Goal: Task Accomplishment & Management: Manage account settings

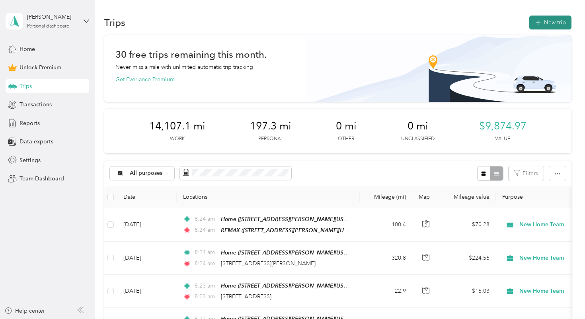
click at [534, 22] on button "New trip" at bounding box center [551, 23] width 42 height 14
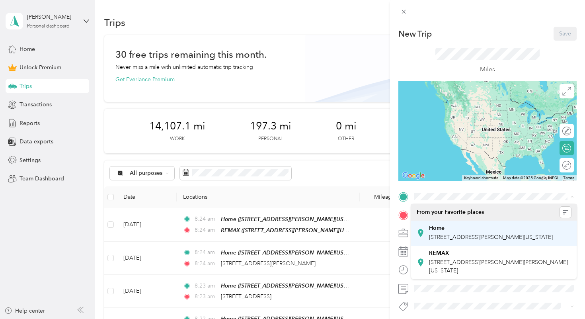
click at [444, 222] on li "Home [STREET_ADDRESS][PERSON_NAME][US_STATE]" at bounding box center [494, 233] width 166 height 25
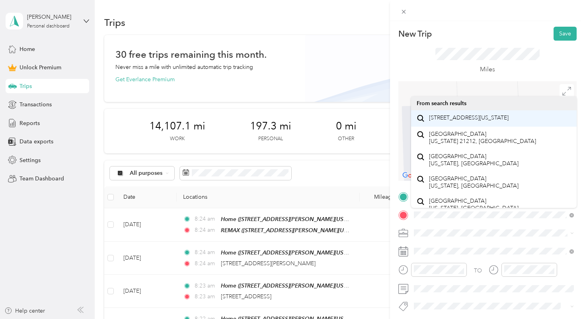
click at [459, 117] on span "[STREET_ADDRESS][US_STATE]" at bounding box center [469, 117] width 80 height 7
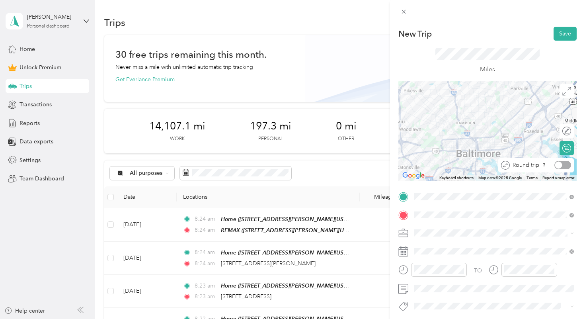
click at [566, 167] on div at bounding box center [563, 165] width 17 height 8
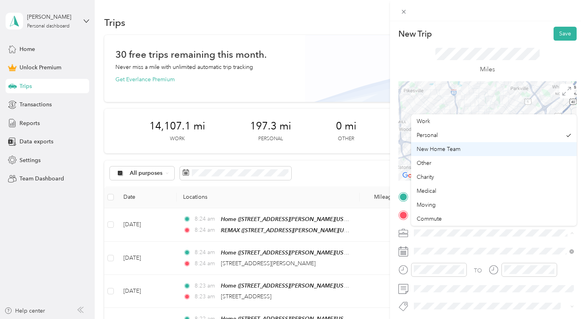
click at [441, 147] on span "New Home Team" at bounding box center [439, 149] width 44 height 7
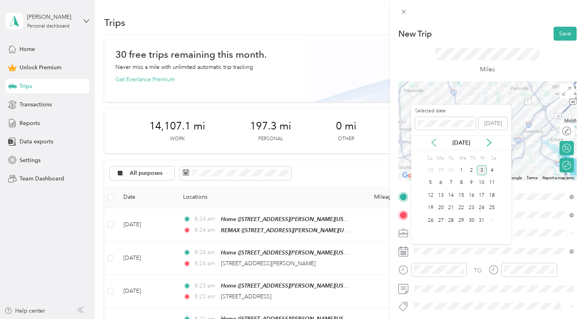
click at [436, 144] on icon at bounding box center [434, 143] width 8 height 8
click at [451, 199] on div "16" at bounding box center [451, 195] width 10 height 10
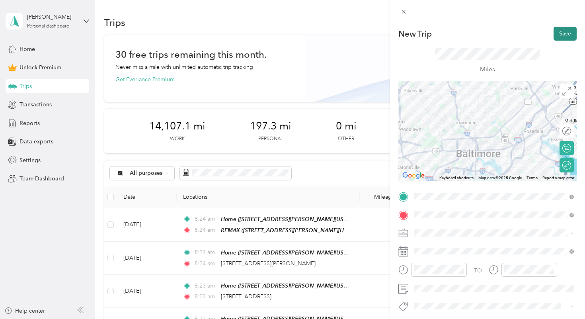
click at [562, 33] on button "Save" at bounding box center [565, 34] width 23 height 14
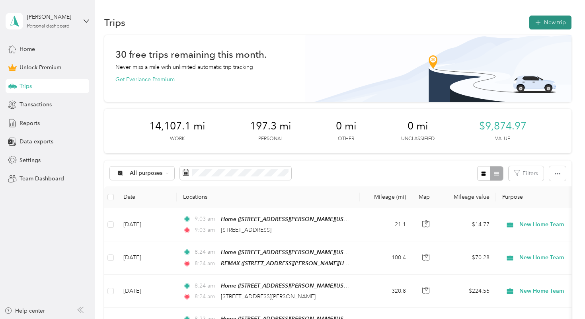
click at [543, 24] on icon "button" at bounding box center [537, 22] width 9 height 9
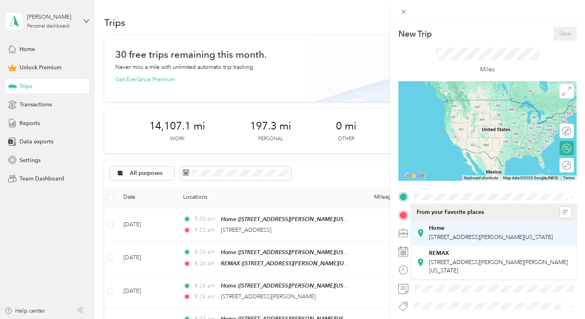
click at [443, 229] on strong "Home" at bounding box center [437, 228] width 16 height 7
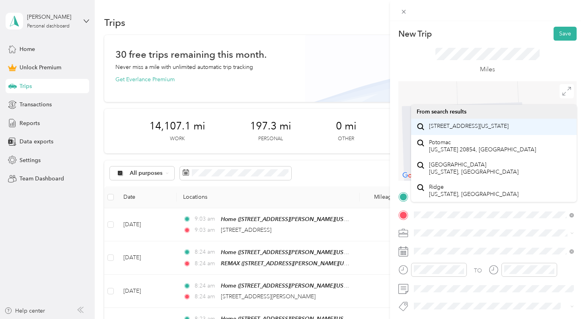
click at [457, 129] on span "[STREET_ADDRESS][US_STATE]" at bounding box center [469, 126] width 80 height 7
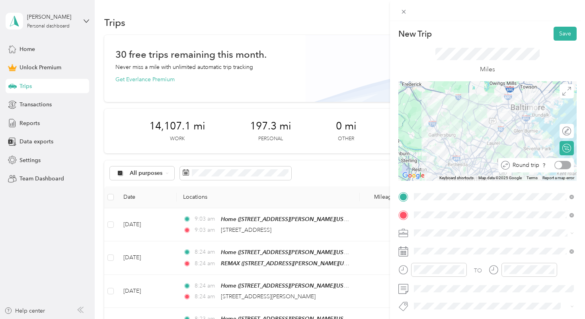
click at [565, 166] on div at bounding box center [563, 165] width 17 height 8
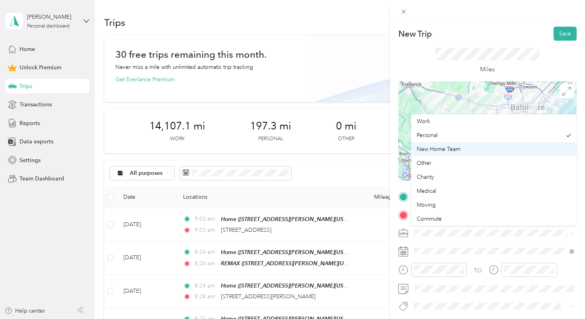
click at [451, 147] on span "New Home Team" at bounding box center [439, 149] width 44 height 7
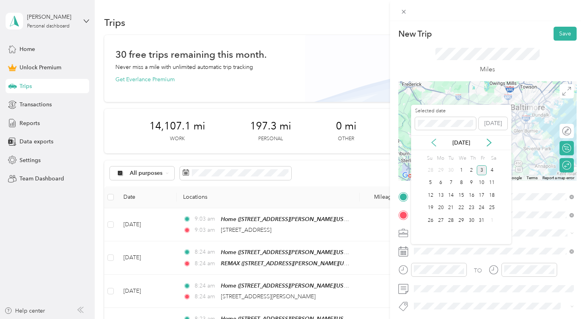
click at [435, 142] on icon at bounding box center [434, 143] width 8 height 8
click at [460, 194] on div "17" at bounding box center [461, 195] width 10 height 10
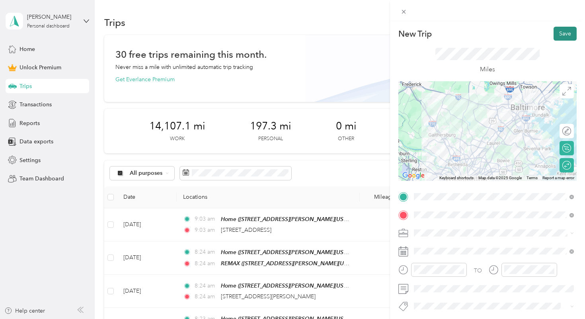
click at [559, 37] on button "Save" at bounding box center [565, 34] width 23 height 14
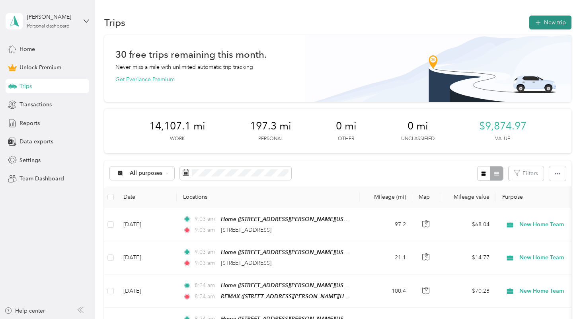
click at [546, 20] on button "New trip" at bounding box center [551, 23] width 42 height 14
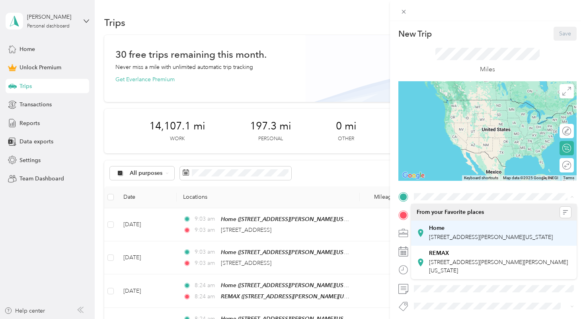
click at [444, 225] on strong "Home" at bounding box center [437, 228] width 16 height 7
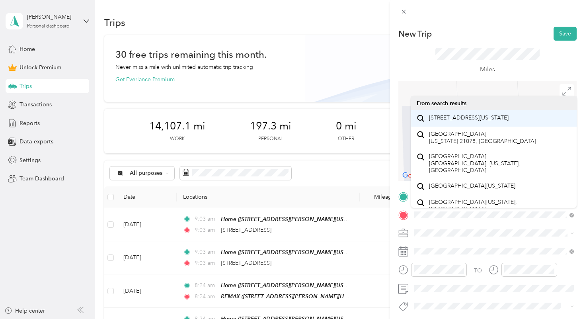
click at [458, 121] on span "[STREET_ADDRESS][US_STATE]" at bounding box center [469, 117] width 80 height 7
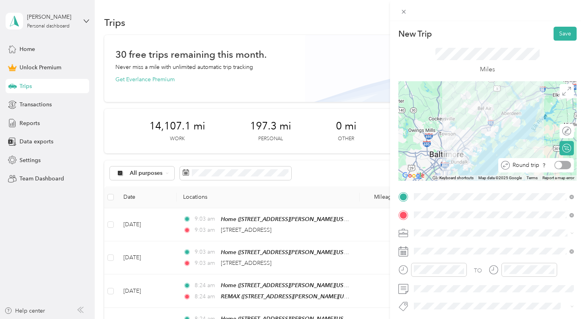
click at [566, 164] on div at bounding box center [563, 165] width 17 height 8
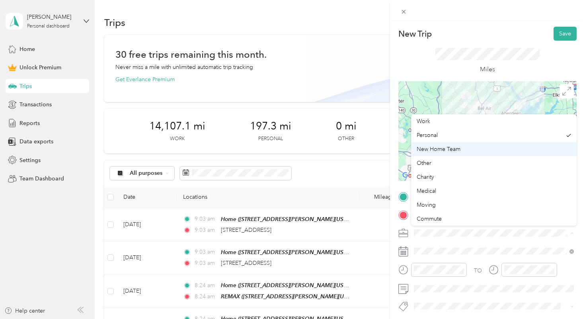
click at [453, 148] on span "New Home Team" at bounding box center [439, 149] width 44 height 7
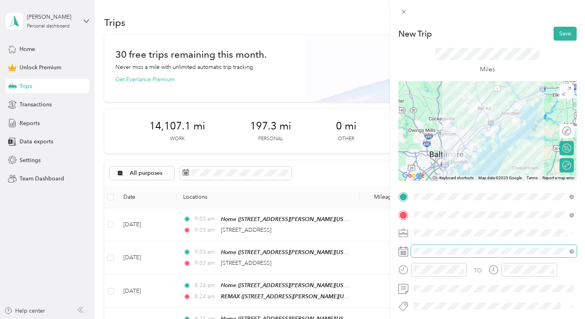
click at [453, 246] on span at bounding box center [494, 251] width 166 height 13
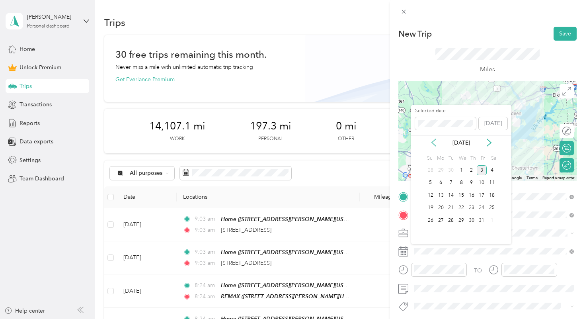
click at [434, 139] on icon at bounding box center [434, 143] width 8 height 8
click at [471, 195] on div "18" at bounding box center [472, 195] width 10 height 10
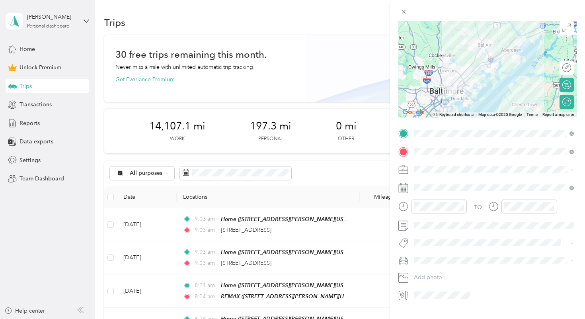
scroll to position [75, 0]
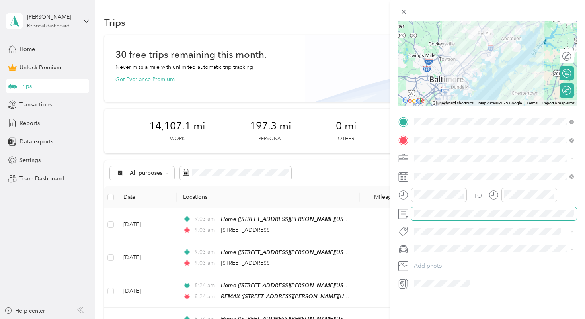
click at [438, 217] on span at bounding box center [494, 213] width 166 height 13
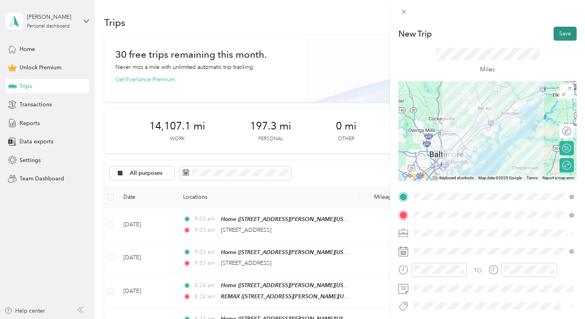
click at [565, 37] on button "Save" at bounding box center [565, 34] width 23 height 14
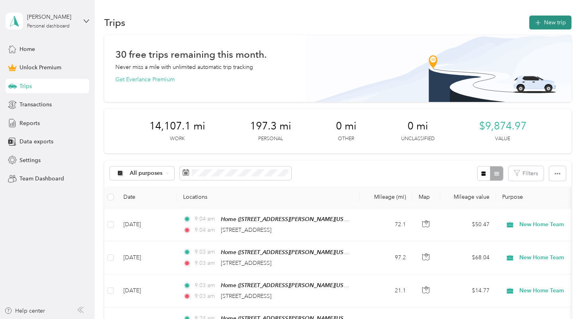
click at [550, 21] on button "New trip" at bounding box center [551, 23] width 42 height 14
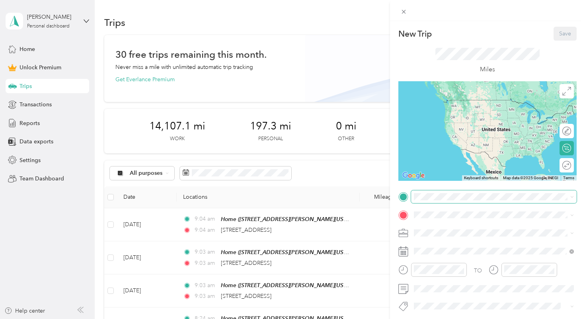
click at [429, 318] on div "New Trip Save This trip cannot be edited because it is either under review, app…" at bounding box center [290, 319] width 581 height 0
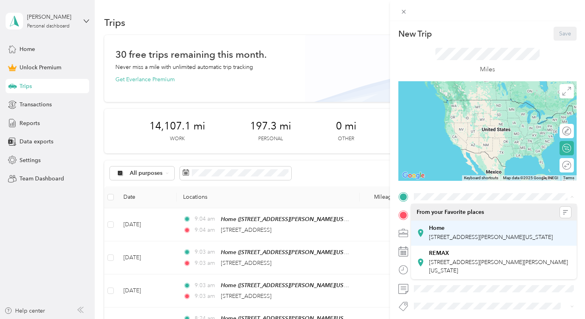
click at [452, 233] on div "Home [STREET_ADDRESS][PERSON_NAME][US_STATE]" at bounding box center [491, 233] width 124 height 17
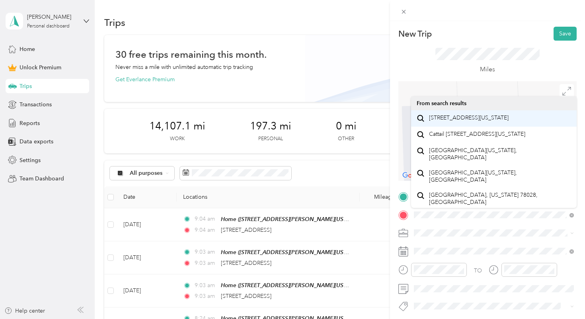
click at [481, 119] on span "[STREET_ADDRESS][US_STATE]" at bounding box center [469, 117] width 80 height 7
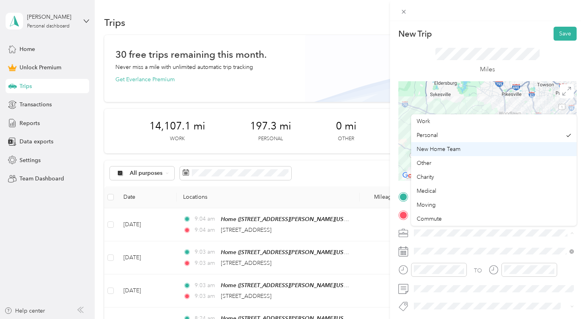
click at [448, 149] on span "New Home Team" at bounding box center [439, 149] width 44 height 7
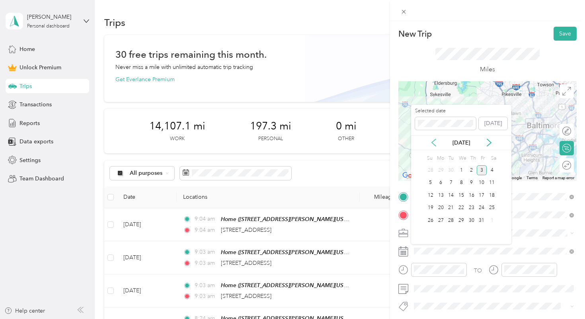
click at [433, 145] on icon at bounding box center [434, 143] width 8 height 8
click at [482, 191] on div "19" at bounding box center [482, 195] width 10 height 10
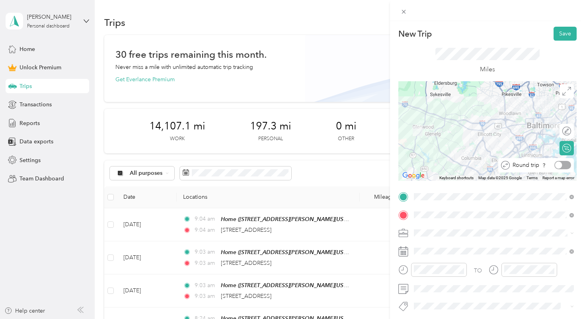
click at [565, 163] on div at bounding box center [563, 165] width 17 height 8
click at [563, 29] on button "Save" at bounding box center [565, 34] width 23 height 14
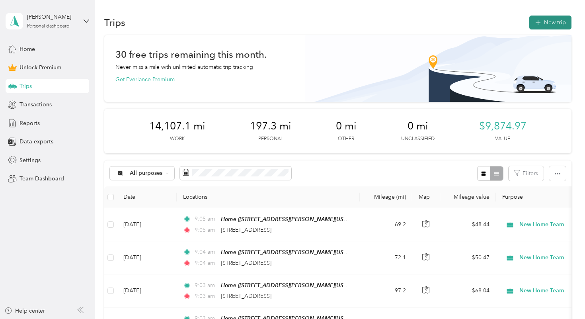
click at [547, 25] on button "New trip" at bounding box center [551, 23] width 42 height 14
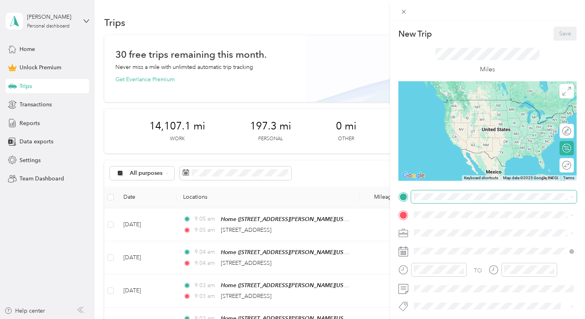
click at [441, 318] on div "New Trip Save This trip cannot be edited because it is either under review, app…" at bounding box center [290, 319] width 581 height 0
click at [447, 318] on div "New Trip Save This trip cannot be edited because it is either under review, app…" at bounding box center [290, 319] width 581 height 0
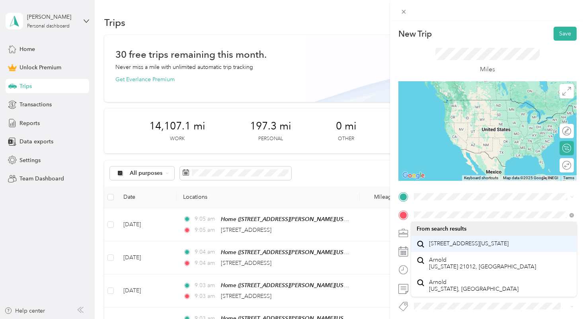
click at [453, 246] on span "[STREET_ADDRESS][US_STATE]" at bounding box center [469, 243] width 80 height 7
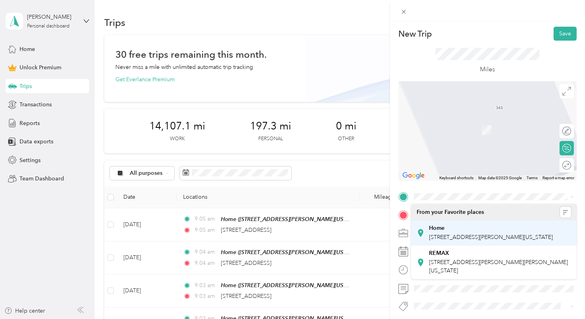
click at [444, 233] on div "Home [STREET_ADDRESS][PERSON_NAME][US_STATE]" at bounding box center [491, 233] width 124 height 17
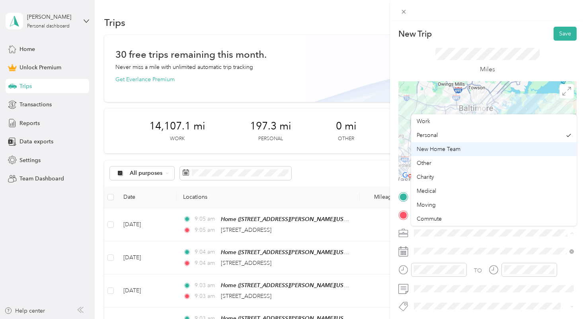
click at [457, 151] on span "New Home Team" at bounding box center [439, 149] width 44 height 7
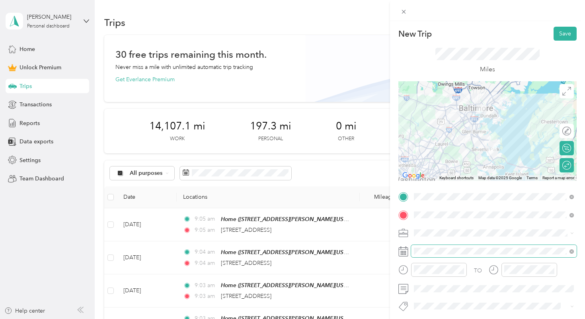
click at [446, 247] on span at bounding box center [494, 251] width 166 height 13
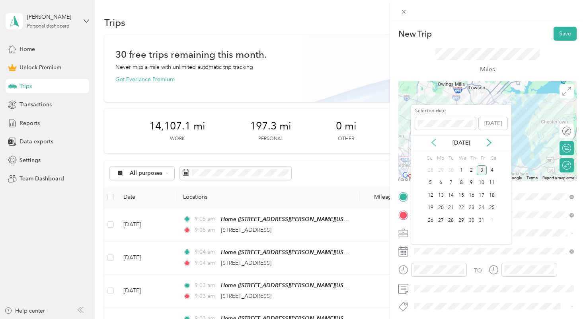
click at [434, 141] on icon at bounding box center [434, 143] width 8 height 8
click at [492, 195] on div "20" at bounding box center [492, 195] width 10 height 10
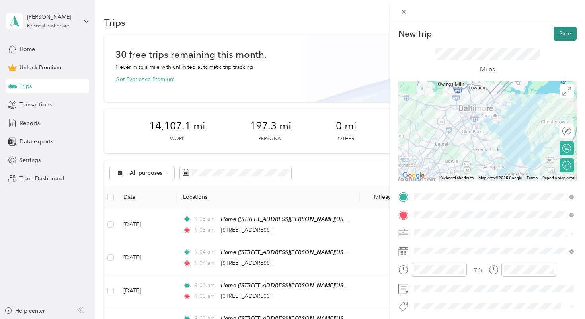
click at [562, 33] on button "Save" at bounding box center [565, 34] width 23 height 14
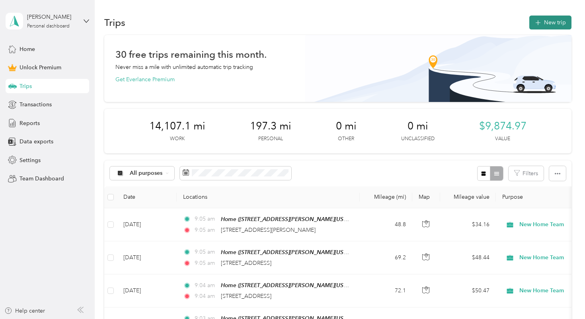
click at [543, 23] on icon "button" at bounding box center [537, 22] width 9 height 9
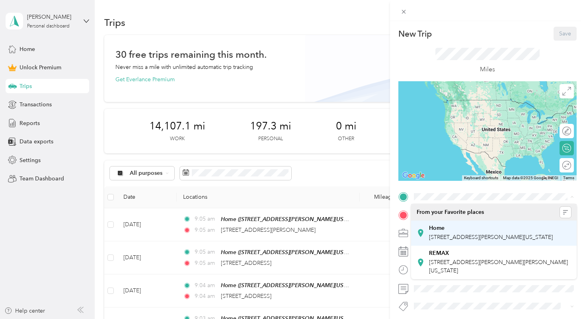
click at [455, 230] on div "Home" at bounding box center [491, 228] width 124 height 7
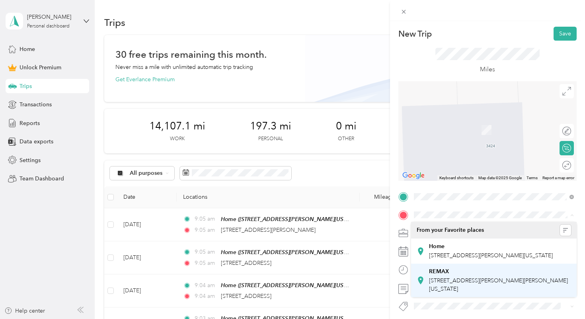
click at [456, 287] on span "[STREET_ADDRESS][PERSON_NAME][PERSON_NAME][US_STATE]" at bounding box center [498, 284] width 139 height 15
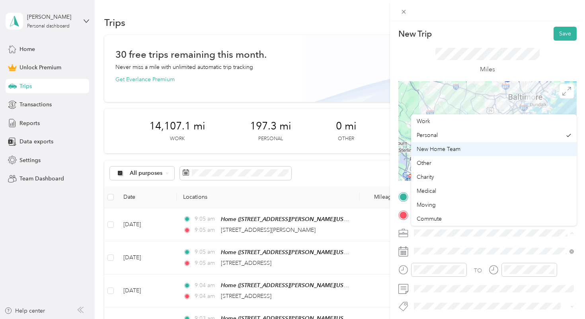
click at [453, 150] on span "New Home Team" at bounding box center [439, 149] width 44 height 7
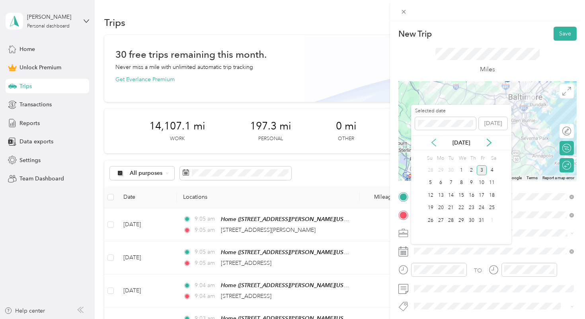
click at [432, 140] on icon at bounding box center [434, 143] width 8 height 8
click at [440, 208] on div "22" at bounding box center [441, 208] width 10 height 10
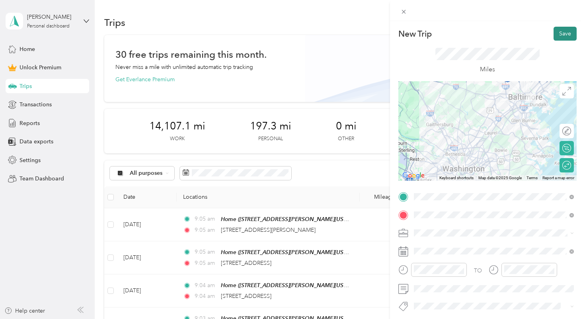
click at [562, 35] on button "Save" at bounding box center [565, 34] width 23 height 14
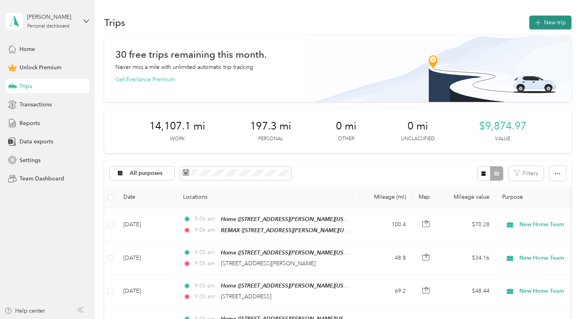
click at [550, 27] on button "New trip" at bounding box center [551, 23] width 42 height 14
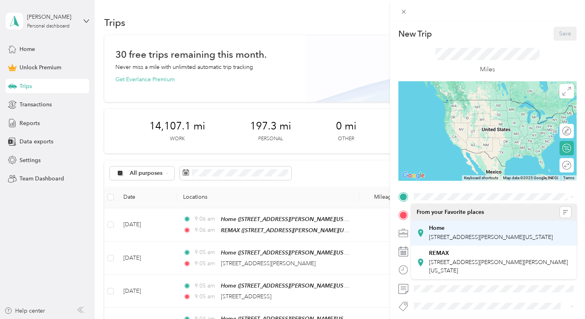
click at [448, 221] on li "Home [STREET_ADDRESS][PERSON_NAME][US_STATE]" at bounding box center [494, 233] width 166 height 25
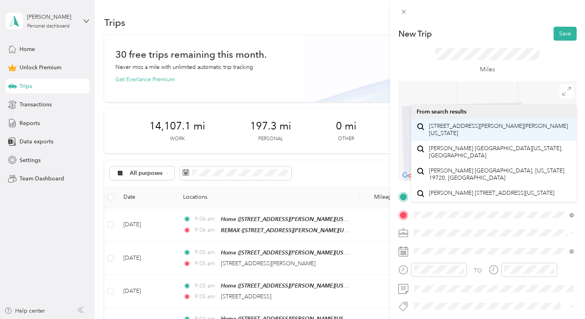
click at [478, 119] on li "[STREET_ADDRESS][PERSON_NAME][PERSON_NAME][US_STATE]" at bounding box center [494, 130] width 166 height 22
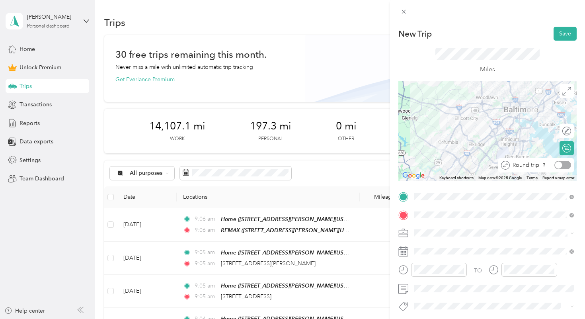
click at [562, 165] on div at bounding box center [558, 165] width 7 height 7
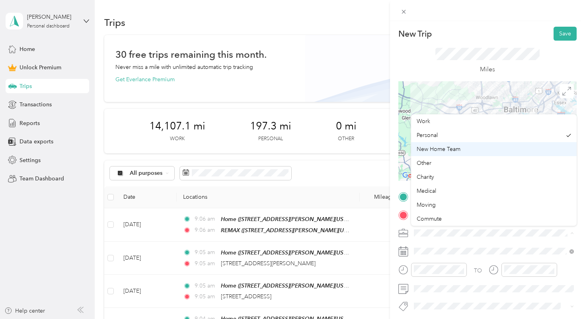
click at [449, 151] on span "New Home Team" at bounding box center [439, 149] width 44 height 7
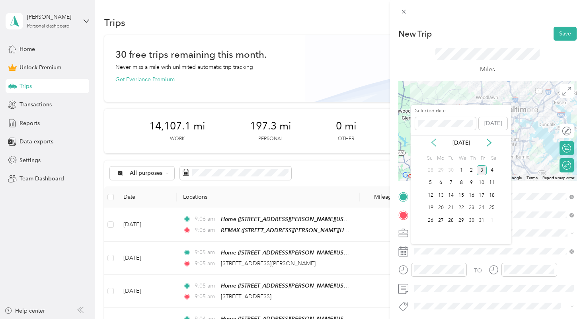
click at [434, 145] on icon at bounding box center [434, 142] width 4 height 7
click at [450, 206] on div "23" at bounding box center [451, 208] width 10 height 10
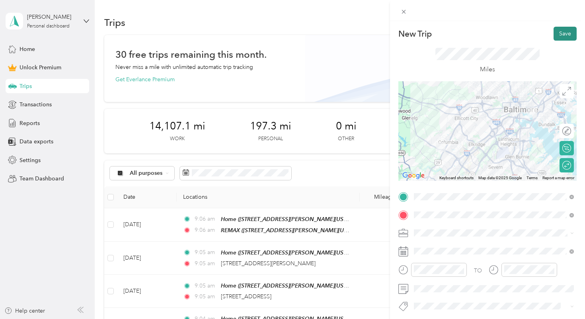
click at [564, 29] on button "Save" at bounding box center [565, 34] width 23 height 14
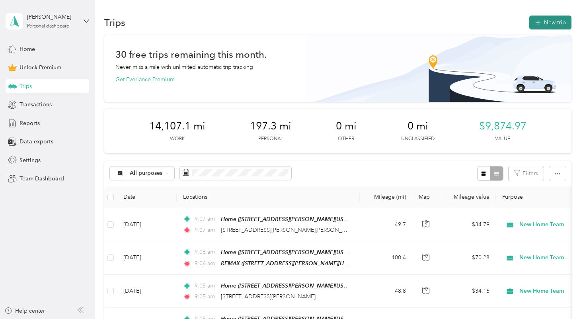
click at [543, 18] on button "New trip" at bounding box center [551, 23] width 42 height 14
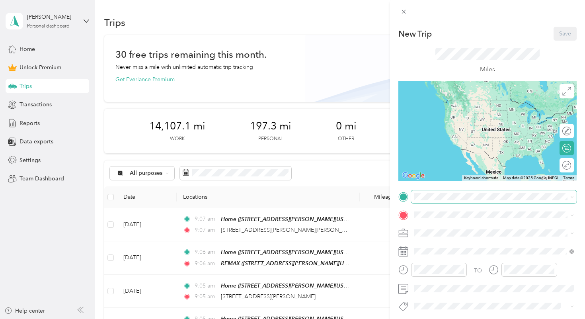
click at [428, 200] on span at bounding box center [494, 196] width 166 height 13
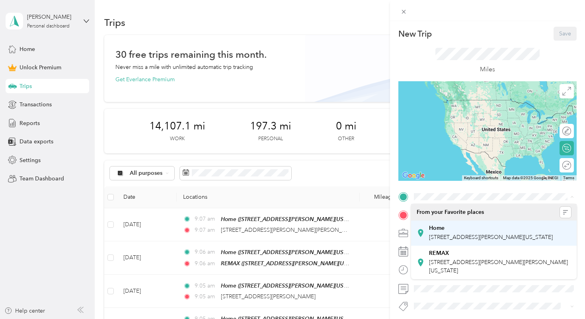
click at [441, 232] on div "Home [STREET_ADDRESS][PERSON_NAME][US_STATE]" at bounding box center [491, 233] width 124 height 17
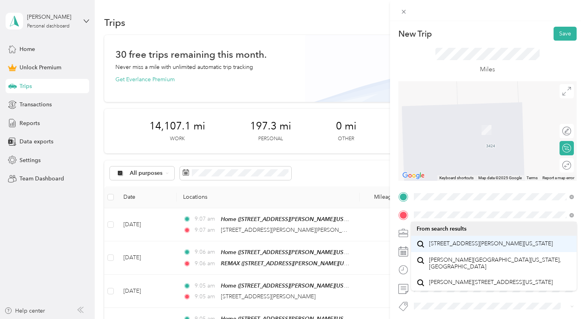
click at [448, 241] on span "[STREET_ADDRESS][PERSON_NAME][US_STATE]" at bounding box center [491, 243] width 124 height 7
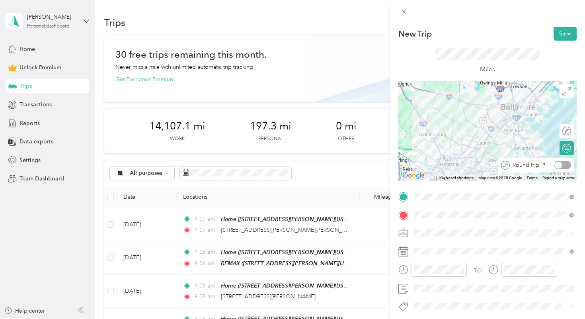
click at [565, 164] on div at bounding box center [563, 165] width 17 height 8
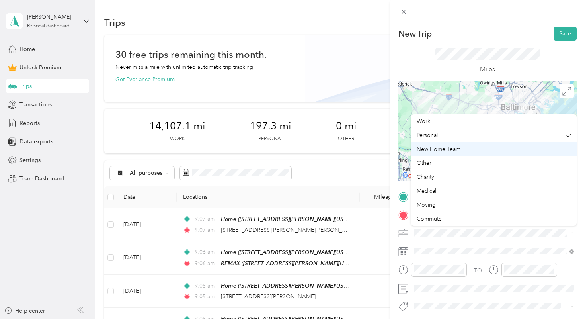
click at [454, 152] on span "New Home Team" at bounding box center [439, 149] width 44 height 7
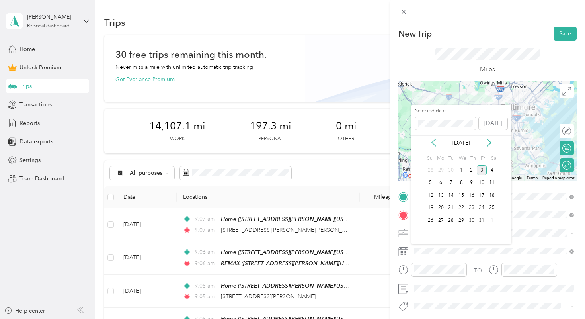
click at [436, 141] on icon at bounding box center [434, 143] width 8 height 8
click at [461, 206] on div "24" at bounding box center [461, 208] width 10 height 10
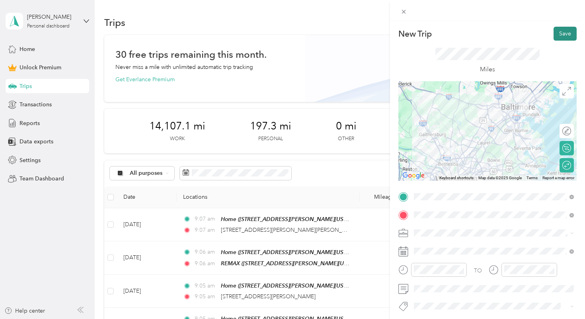
click at [565, 34] on button "Save" at bounding box center [565, 34] width 23 height 14
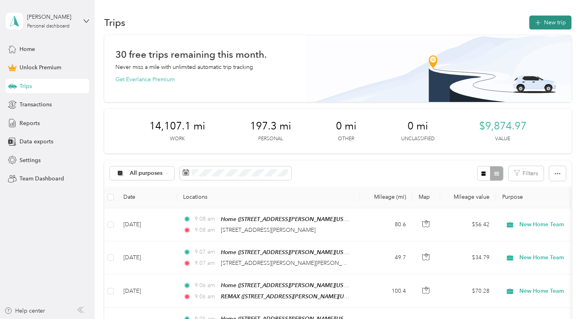
click at [539, 17] on button "New trip" at bounding box center [551, 23] width 42 height 14
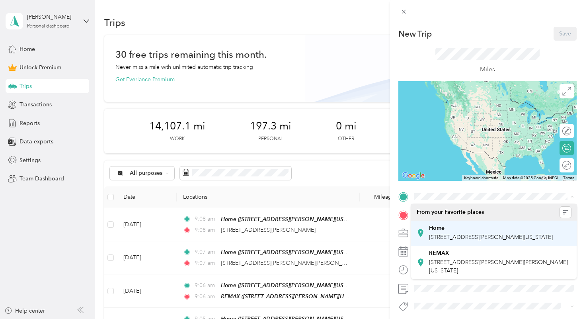
click at [447, 234] on span "[STREET_ADDRESS][PERSON_NAME][US_STATE]" at bounding box center [491, 237] width 124 height 7
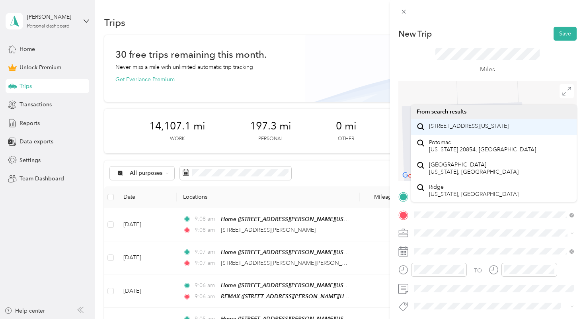
click at [456, 130] on span "[STREET_ADDRESS][US_STATE]" at bounding box center [469, 126] width 80 height 7
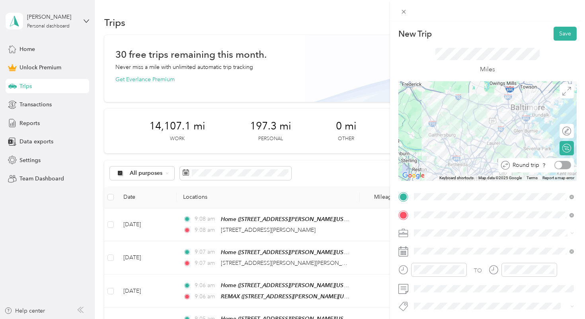
click at [561, 164] on div at bounding box center [558, 165] width 7 height 7
click at [423, 236] on span at bounding box center [494, 233] width 166 height 13
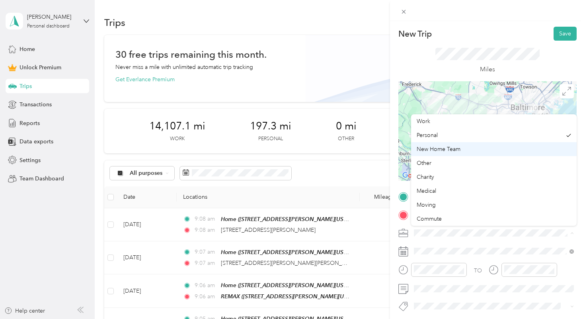
click at [441, 148] on span "New Home Team" at bounding box center [439, 149] width 44 height 7
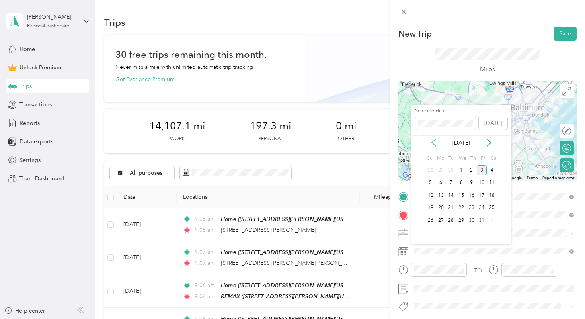
click at [434, 141] on icon at bounding box center [434, 143] width 8 height 8
click at [471, 207] on div "25" at bounding box center [472, 208] width 10 height 10
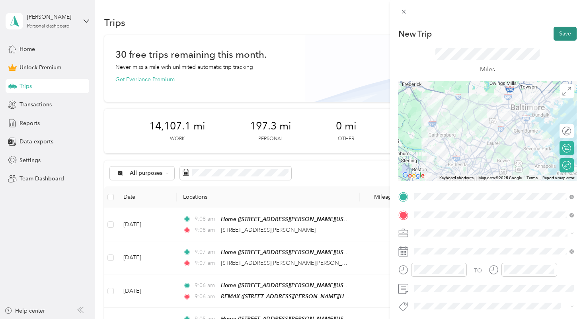
click at [562, 32] on button "Save" at bounding box center [565, 34] width 23 height 14
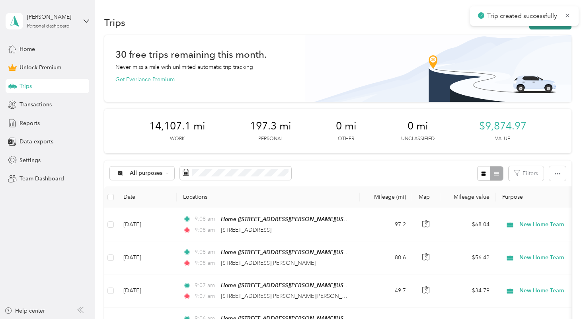
click at [550, 27] on button "New trip" at bounding box center [551, 23] width 42 height 14
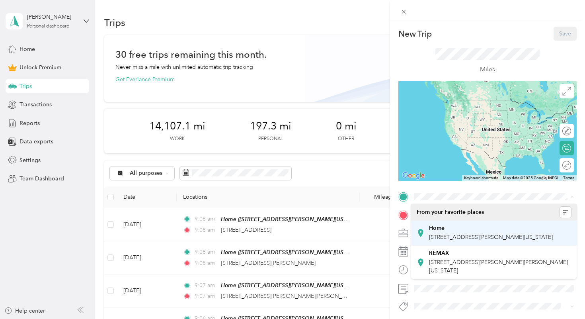
click at [447, 230] on div "Home" at bounding box center [491, 228] width 124 height 7
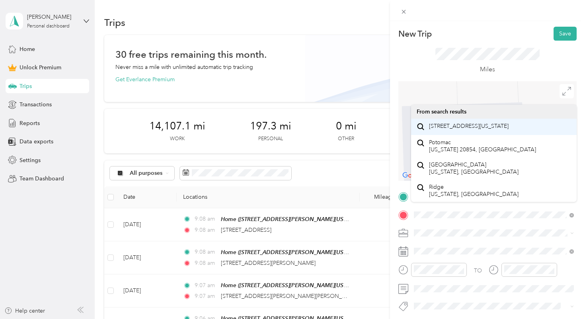
click at [466, 130] on span "[STREET_ADDRESS][US_STATE]" at bounding box center [469, 126] width 80 height 7
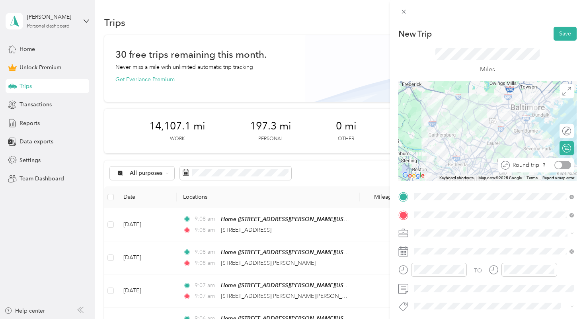
click at [564, 167] on div at bounding box center [563, 165] width 17 height 8
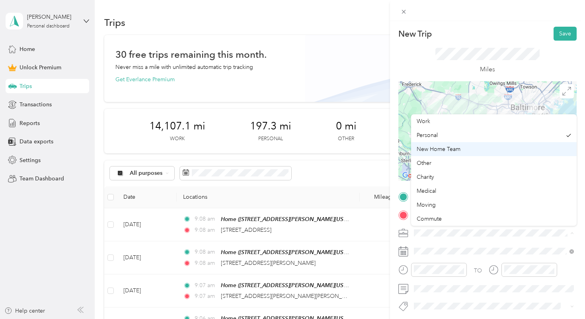
click at [446, 149] on span "New Home Team" at bounding box center [439, 149] width 44 height 7
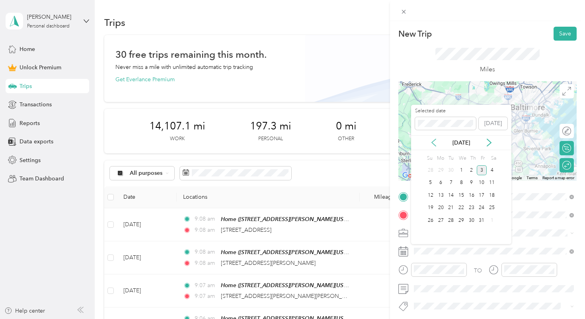
click at [436, 143] on icon at bounding box center [434, 143] width 8 height 8
click at [480, 205] on div "26" at bounding box center [482, 208] width 10 height 10
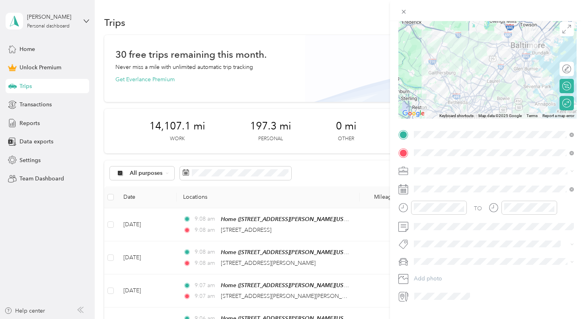
scroll to position [63, 0]
click at [394, 216] on form "New Trip Save This trip cannot be edited because it is either under review, app…" at bounding box center [487, 133] width 195 height 338
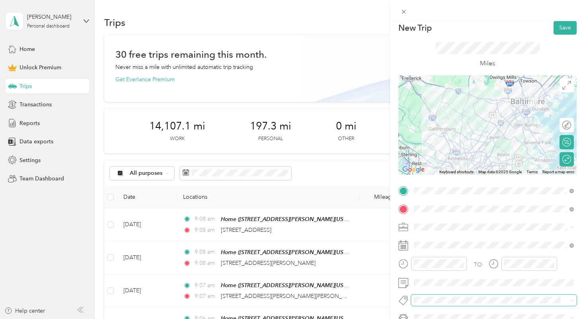
scroll to position [0, 0]
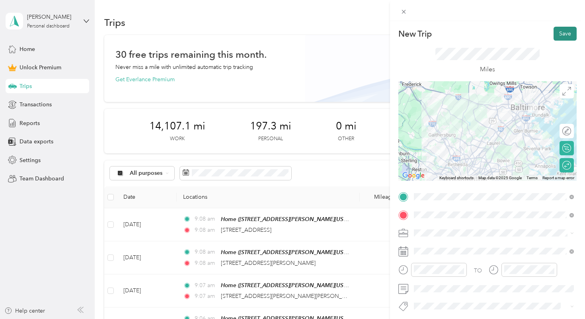
click at [565, 33] on button "Save" at bounding box center [565, 34] width 23 height 14
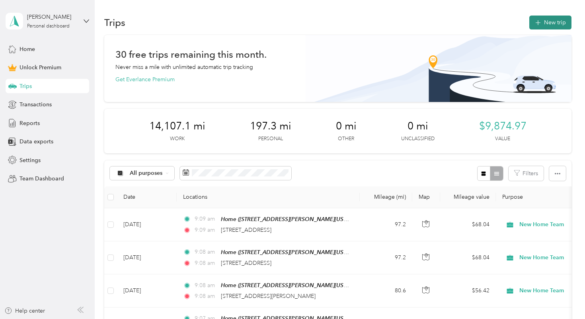
click at [546, 23] on button "New trip" at bounding box center [551, 23] width 42 height 14
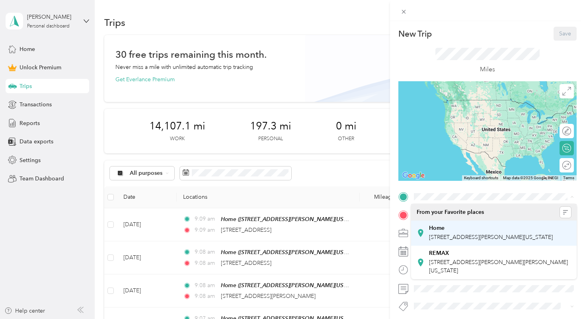
click at [447, 237] on span "[STREET_ADDRESS][PERSON_NAME][US_STATE]" at bounding box center [491, 237] width 124 height 7
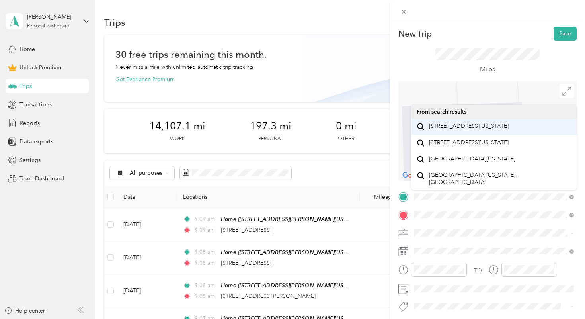
click at [454, 127] on span "[STREET_ADDRESS][US_STATE]" at bounding box center [469, 126] width 80 height 7
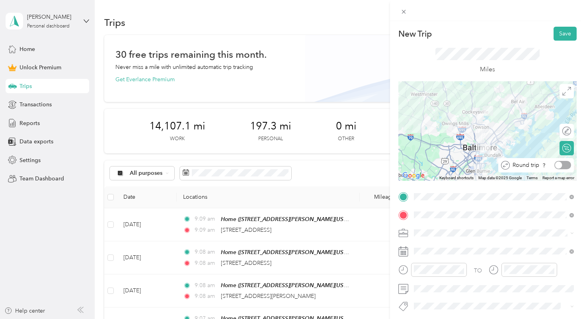
click at [561, 165] on div at bounding box center [558, 165] width 7 height 7
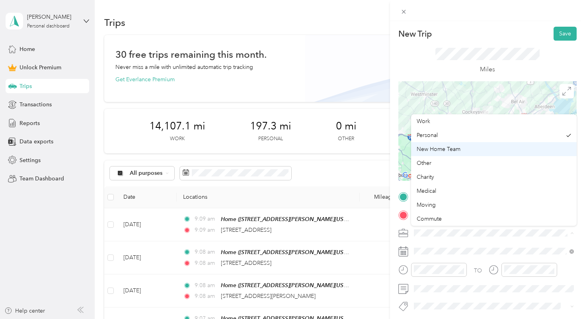
click at [449, 147] on span "New Home Team" at bounding box center [439, 149] width 44 height 7
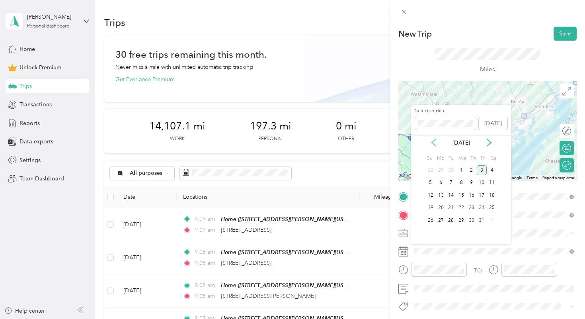
click at [432, 139] on icon at bounding box center [434, 143] width 8 height 8
click at [492, 205] on div "27" at bounding box center [492, 208] width 10 height 10
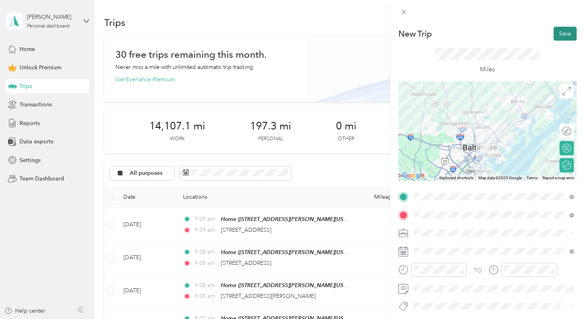
click at [559, 32] on button "Save" at bounding box center [565, 34] width 23 height 14
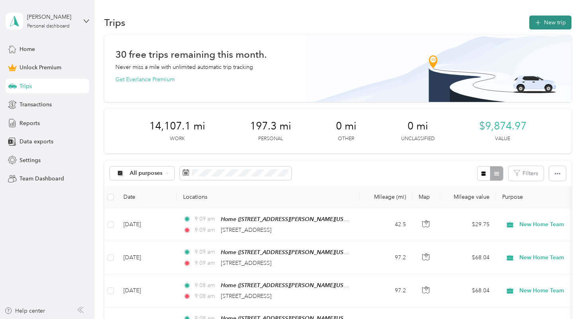
click at [547, 25] on button "New trip" at bounding box center [551, 23] width 42 height 14
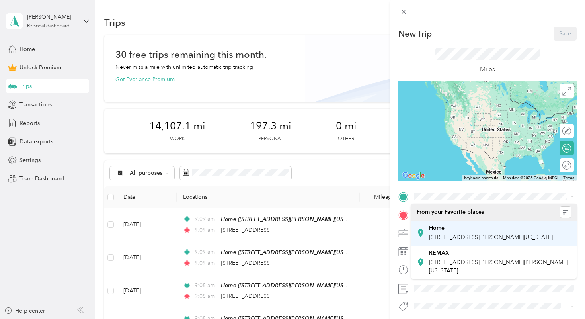
click at [456, 232] on div "Home [STREET_ADDRESS][PERSON_NAME][US_STATE]" at bounding box center [491, 233] width 124 height 17
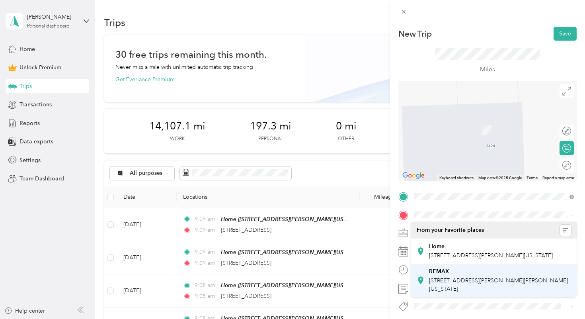
click at [459, 275] on div "REMAX" at bounding box center [500, 271] width 143 height 7
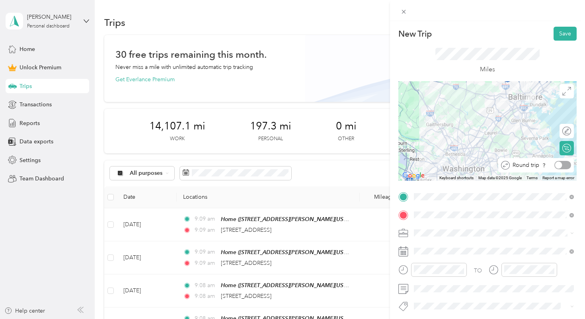
click at [567, 163] on div at bounding box center [563, 165] width 17 height 8
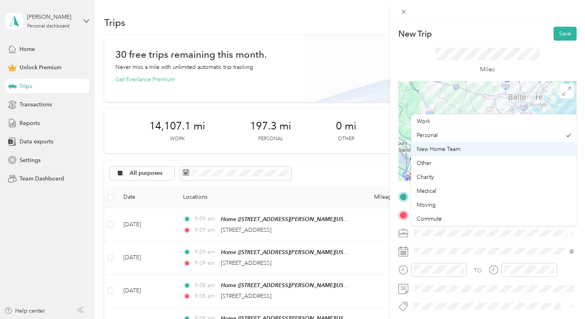
click at [444, 147] on span "New Home Team" at bounding box center [439, 149] width 44 height 7
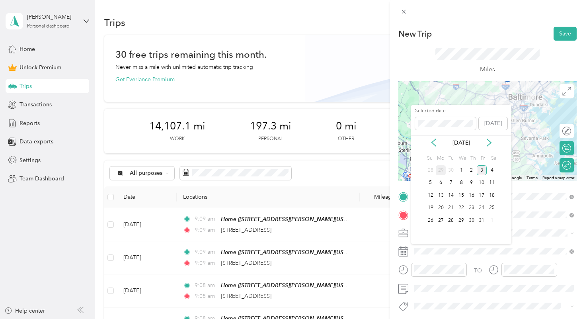
click at [441, 168] on div "29" at bounding box center [441, 170] width 10 height 10
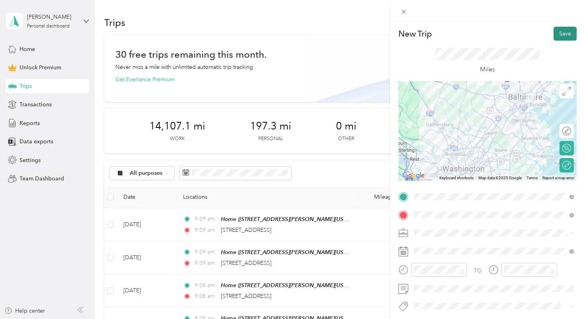
click at [566, 29] on button "Save" at bounding box center [565, 34] width 23 height 14
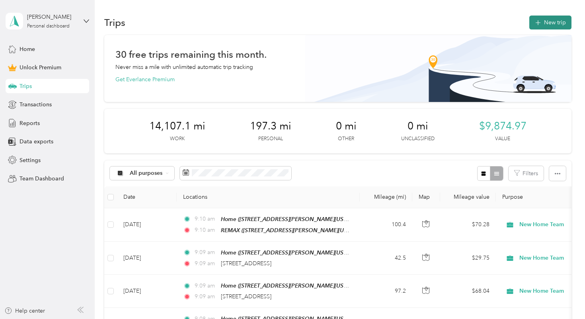
click at [559, 18] on button "New trip" at bounding box center [551, 23] width 42 height 14
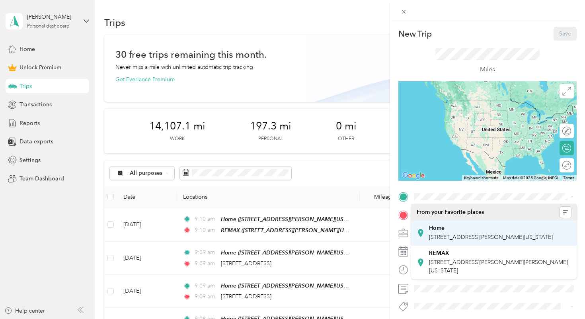
click at [444, 235] on span "[STREET_ADDRESS][PERSON_NAME][US_STATE]" at bounding box center [491, 237] width 124 height 7
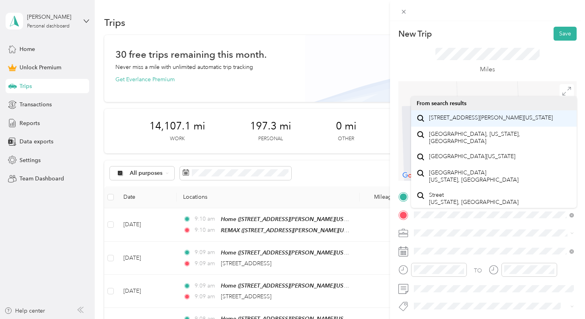
click at [467, 121] on span "[STREET_ADDRESS][PERSON_NAME][US_STATE]" at bounding box center [491, 117] width 124 height 7
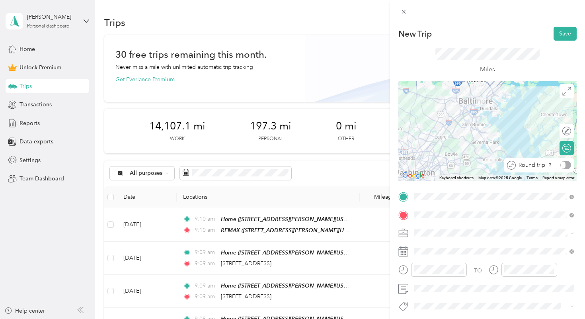
click at [566, 164] on div at bounding box center [566, 165] width 11 height 8
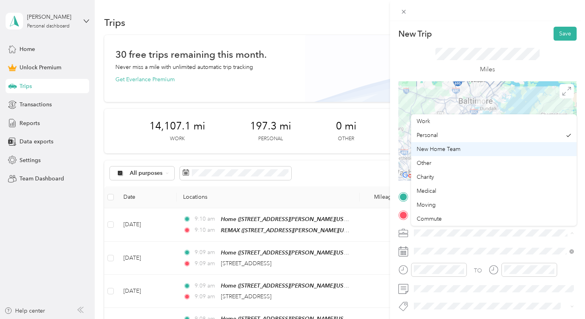
click at [450, 148] on span "New Home Team" at bounding box center [439, 149] width 44 height 7
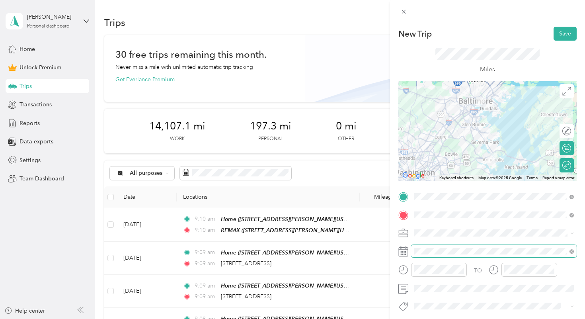
click at [432, 254] on span at bounding box center [494, 251] width 166 height 13
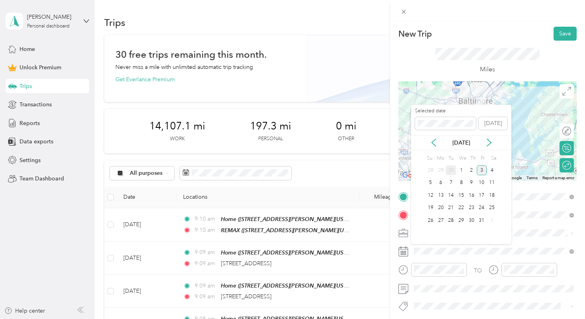
click at [451, 168] on div "30" at bounding box center [451, 170] width 10 height 10
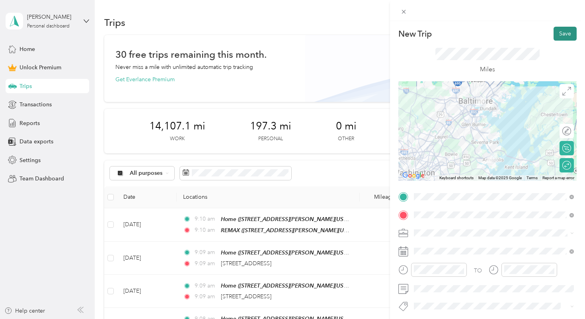
click at [562, 38] on button "Save" at bounding box center [565, 34] width 23 height 14
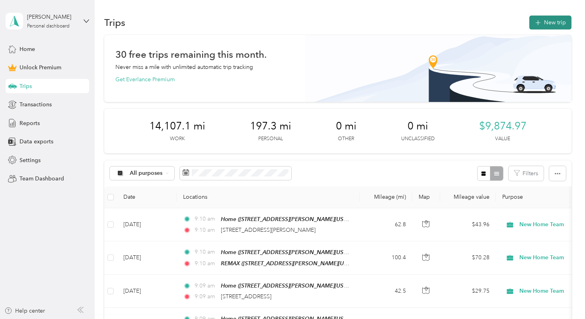
click at [543, 24] on icon "button" at bounding box center [537, 22] width 9 height 9
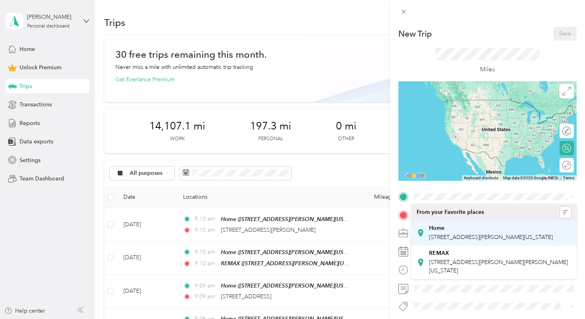
click at [450, 230] on div "Home" at bounding box center [491, 228] width 124 height 7
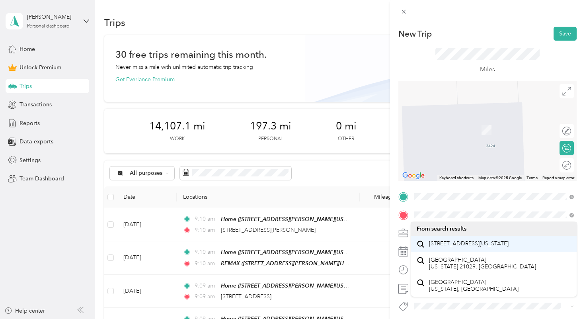
click at [452, 247] on span "[STREET_ADDRESS][US_STATE]" at bounding box center [469, 243] width 80 height 7
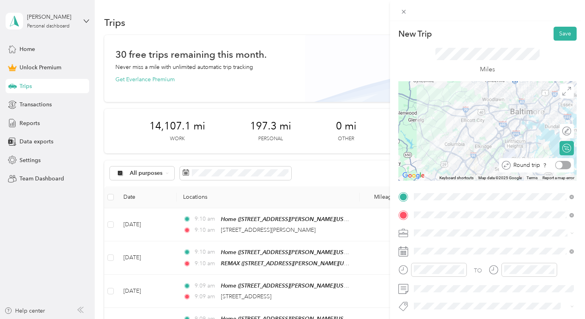
click at [567, 166] on div at bounding box center [563, 165] width 16 height 8
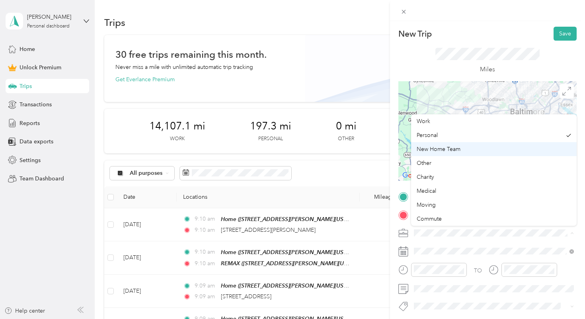
click at [455, 150] on span "New Home Team" at bounding box center [439, 149] width 44 height 7
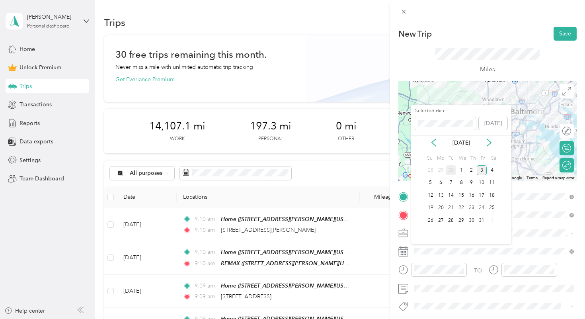
click at [452, 170] on div "30" at bounding box center [451, 170] width 10 height 10
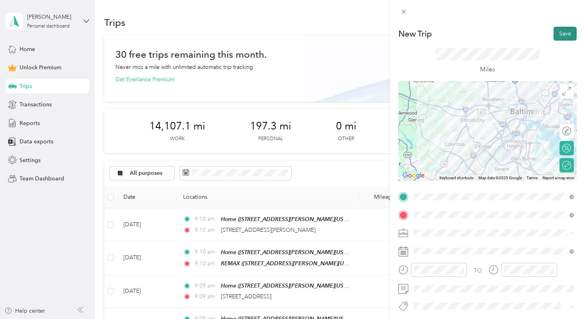
click at [569, 34] on button "Save" at bounding box center [565, 34] width 23 height 14
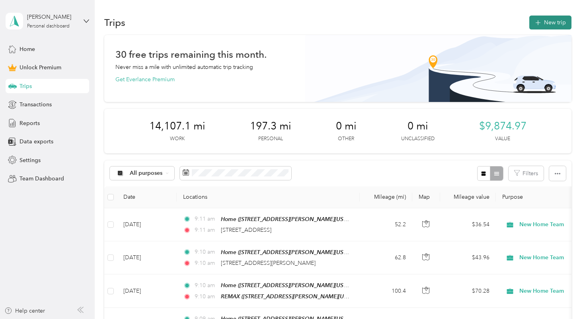
click at [554, 20] on button "New trip" at bounding box center [551, 23] width 42 height 14
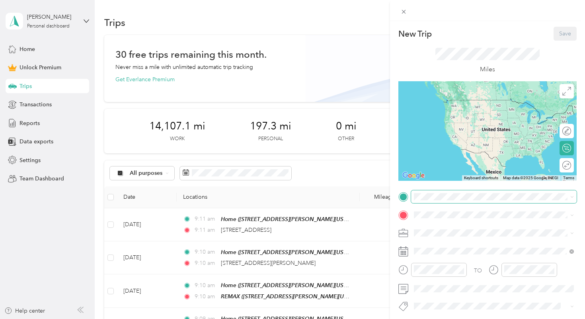
click at [418, 192] on span at bounding box center [494, 196] width 166 height 13
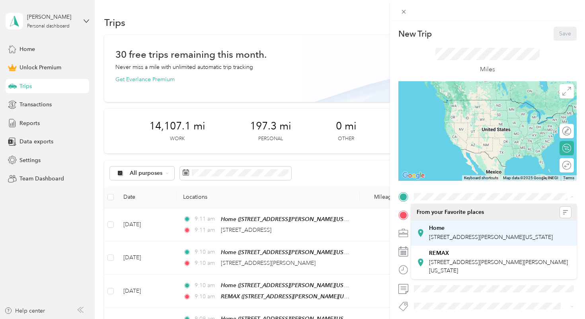
click at [447, 226] on div "Home" at bounding box center [491, 228] width 124 height 7
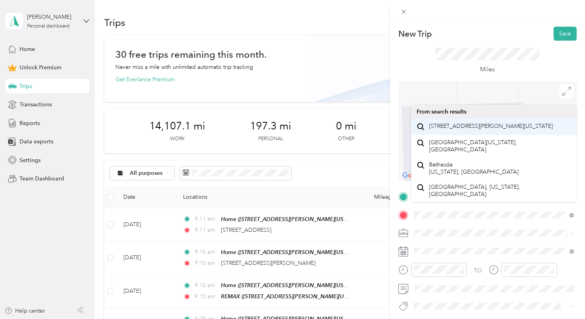
click at [459, 129] on span "[STREET_ADDRESS][PERSON_NAME][US_STATE]" at bounding box center [491, 126] width 124 height 7
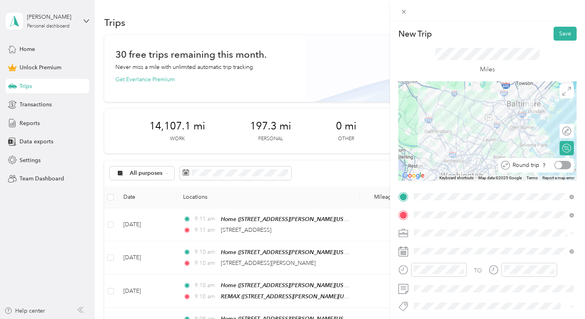
click at [566, 168] on div at bounding box center [563, 165] width 17 height 8
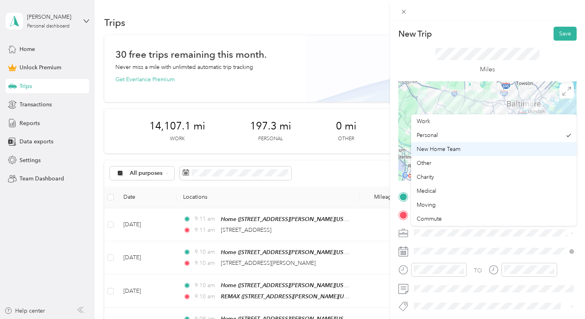
click at [446, 150] on span "New Home Team" at bounding box center [439, 149] width 44 height 7
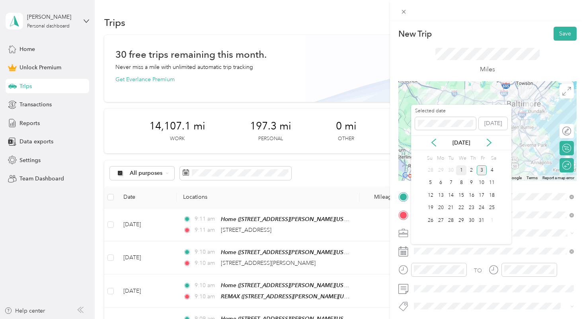
click at [460, 168] on div "1" at bounding box center [461, 170] width 10 height 10
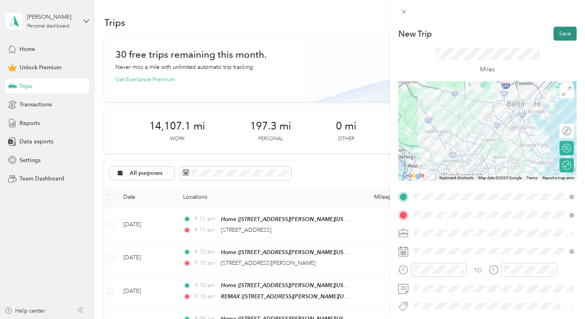
click at [566, 32] on button "Save" at bounding box center [565, 34] width 23 height 14
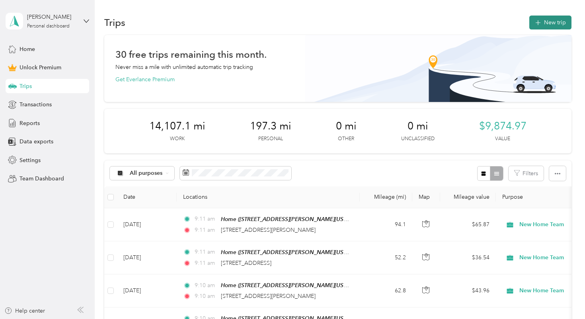
click at [548, 20] on button "New trip" at bounding box center [551, 23] width 42 height 14
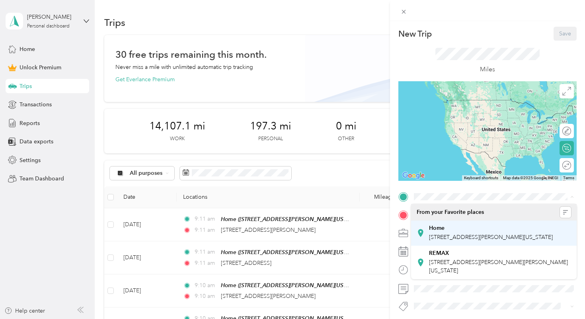
click at [444, 227] on strong "Home" at bounding box center [437, 228] width 16 height 7
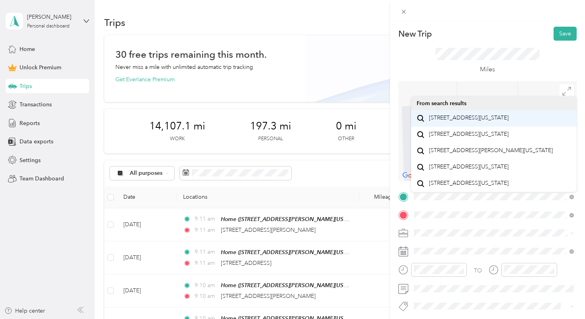
click at [464, 121] on span "[STREET_ADDRESS][US_STATE]" at bounding box center [469, 117] width 80 height 7
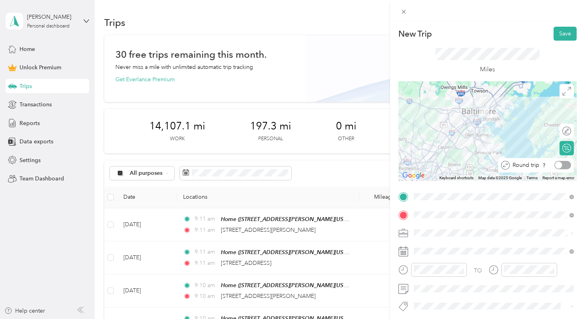
click at [564, 162] on div at bounding box center [563, 165] width 17 height 8
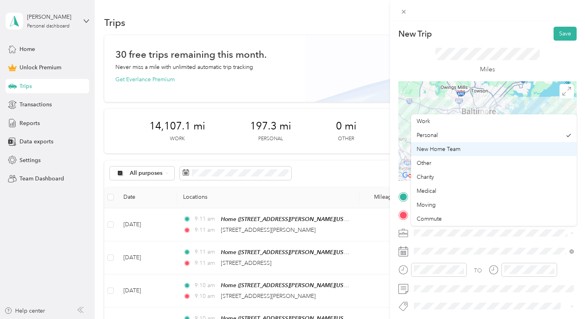
click at [447, 151] on span "New Home Team" at bounding box center [439, 149] width 44 height 7
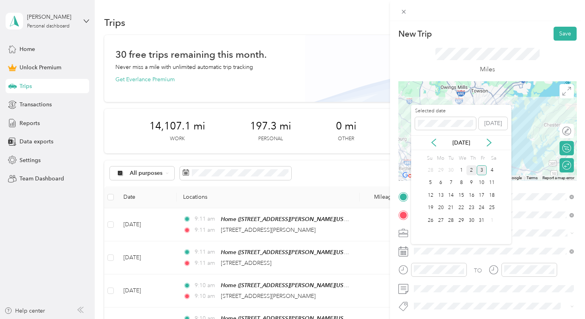
click at [470, 168] on div "2" at bounding box center [472, 170] width 10 height 10
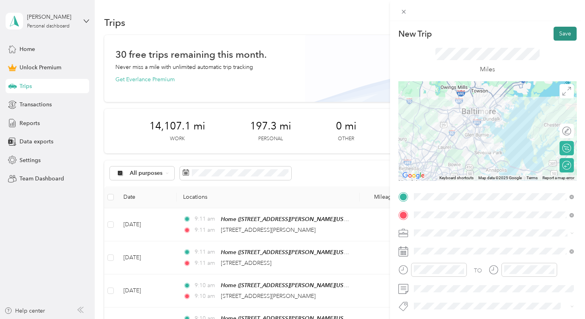
click at [563, 31] on button "Save" at bounding box center [565, 34] width 23 height 14
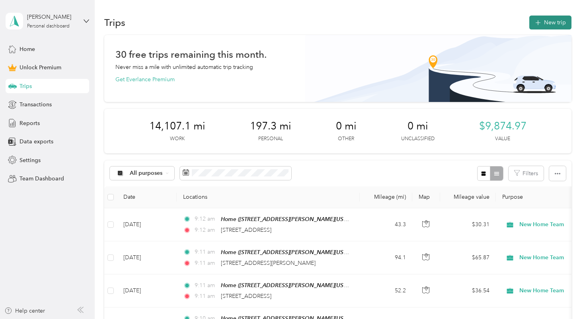
click at [552, 26] on button "New trip" at bounding box center [551, 23] width 42 height 14
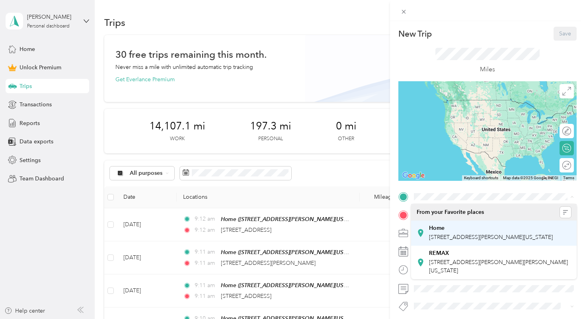
click at [451, 234] on span "[STREET_ADDRESS][PERSON_NAME][US_STATE]" at bounding box center [491, 237] width 124 height 7
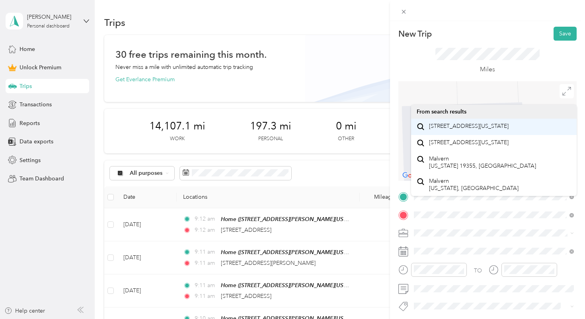
click at [456, 130] on span "[STREET_ADDRESS][US_STATE]" at bounding box center [469, 126] width 80 height 7
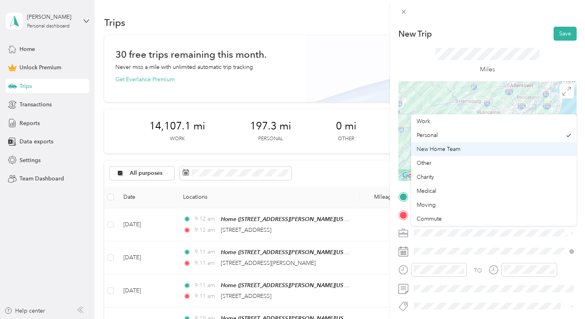
click at [454, 151] on span "New Home Team" at bounding box center [439, 149] width 44 height 7
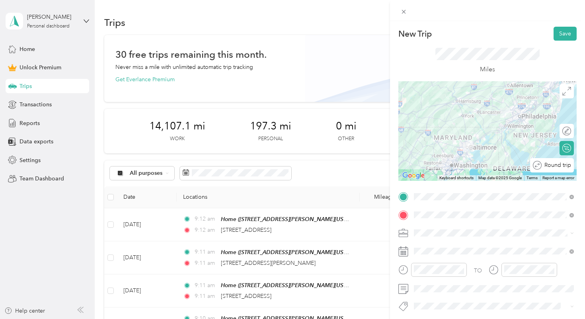
click at [585, 164] on div at bounding box center [586, 165] width 0 height 8
click at [566, 36] on button "Save" at bounding box center [565, 34] width 23 height 14
